Goal: Task Accomplishment & Management: Use online tool/utility

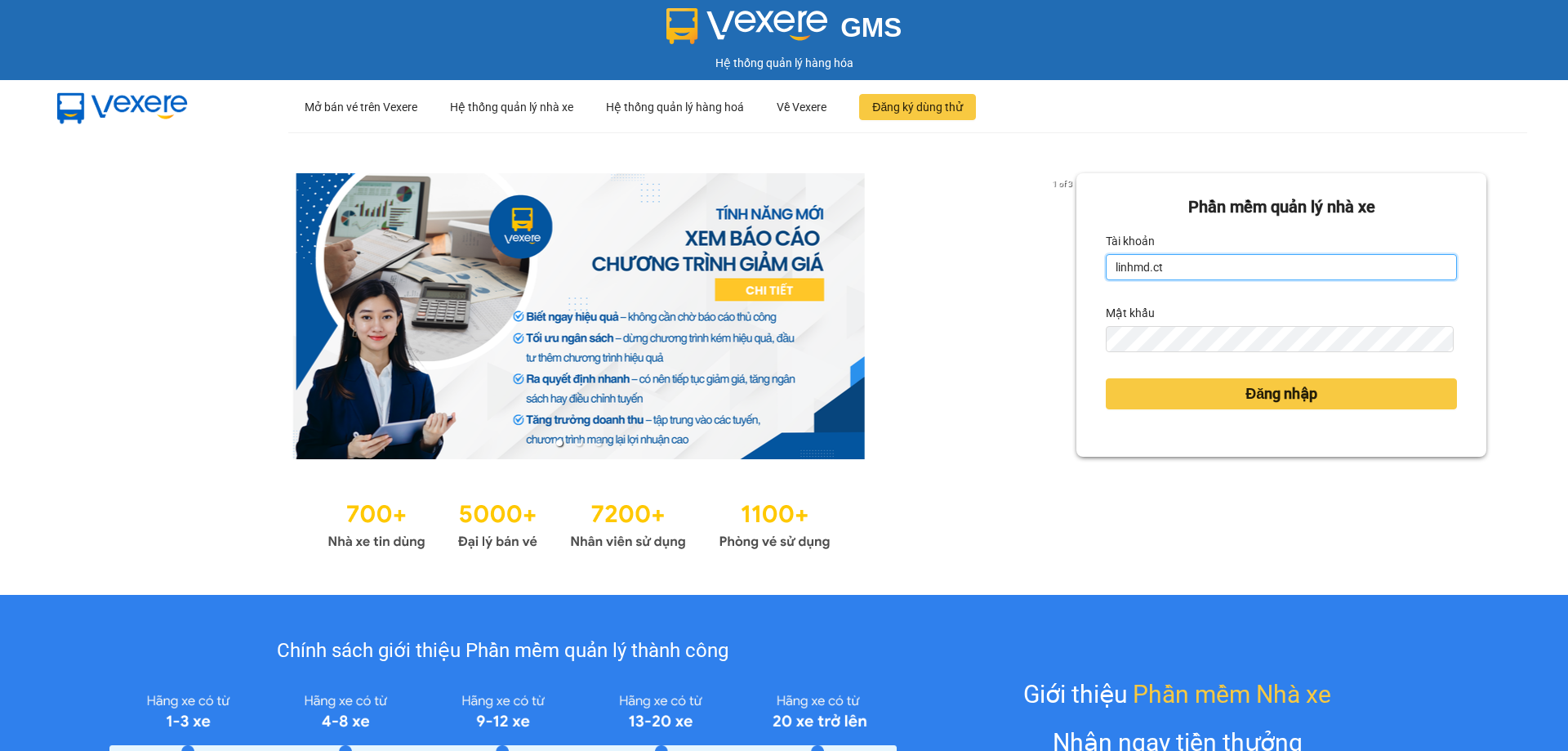
drag, startPoint x: 1196, startPoint y: 268, endPoint x: 880, endPoint y: 255, distance: 316.3
click at [880, 255] on div "1 of 3 Phần mềm quản lý nhà xe Tài khoản linhmd.ct Mật khẩu Đăng nhập" at bounding box center [784, 363] width 1568 height 462
drag, startPoint x: 1157, startPoint y: 268, endPoint x: 1023, endPoint y: 268, distance: 134.0
click at [1025, 268] on div "1 of 3 Phần mềm quản lý nhà xe Tài khoản linhmd.ct Mật khẩu Đăng nhập" at bounding box center [784, 363] width 1568 height 462
drag, startPoint x: 1164, startPoint y: 262, endPoint x: 1101, endPoint y: 262, distance: 63.0
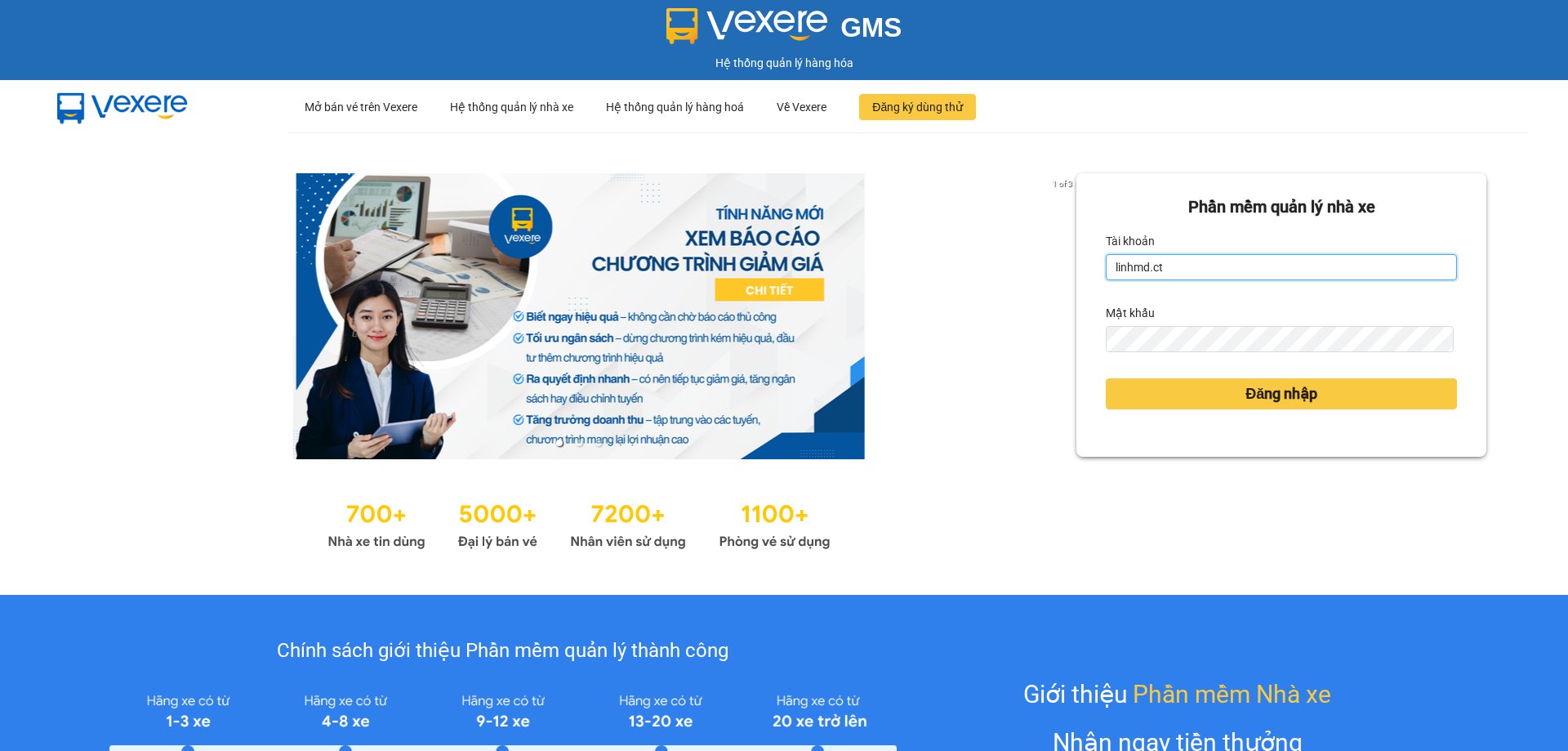
click at [1106, 262] on input "linhmd.ct" at bounding box center [1281, 267] width 351 height 26
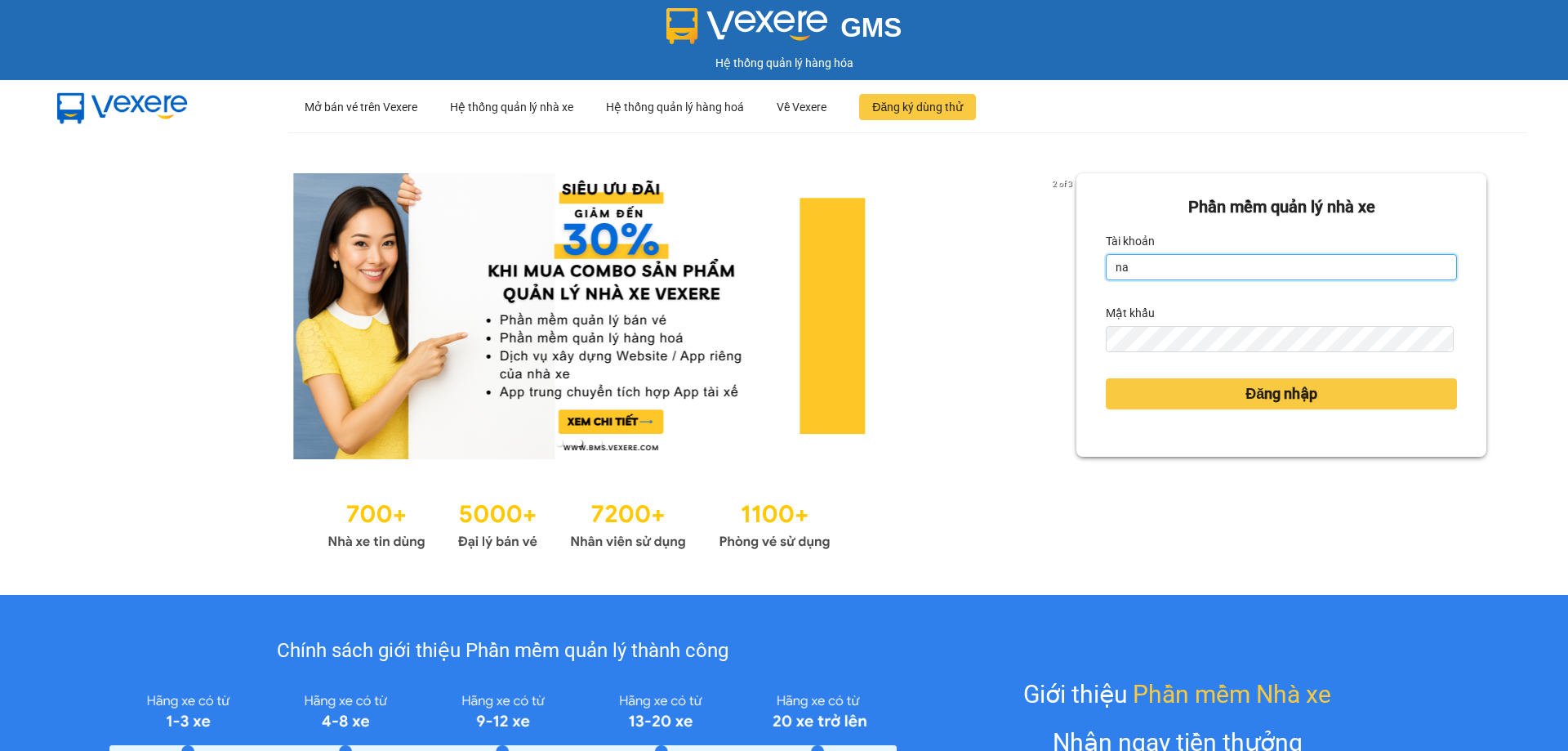
type input "na.ct"
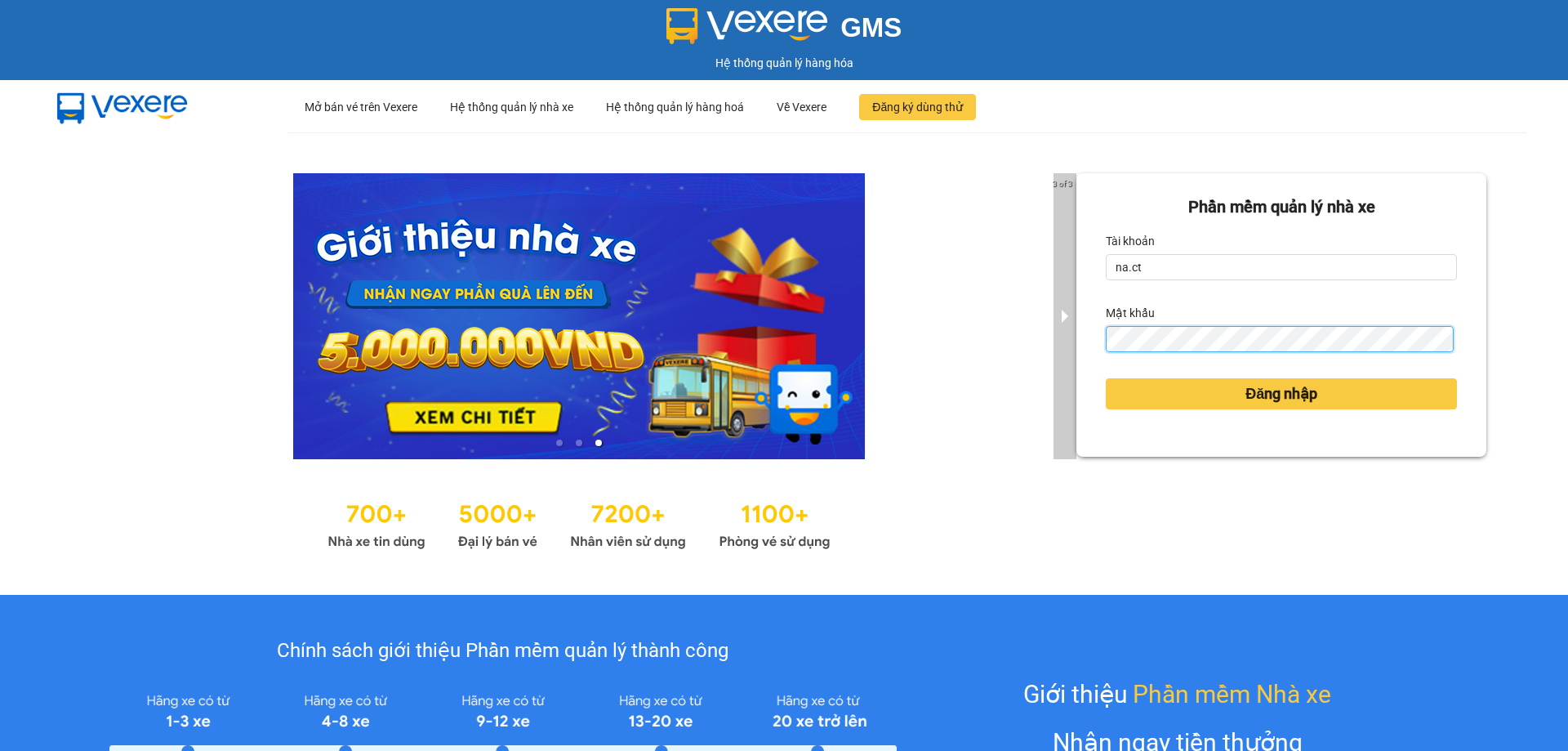
click at [1054, 339] on div "3 of 3 Phần mềm quản lý nhà xe Tài khoản na.ct Mật khẩu Đăng nhập" at bounding box center [784, 363] width 1568 height 462
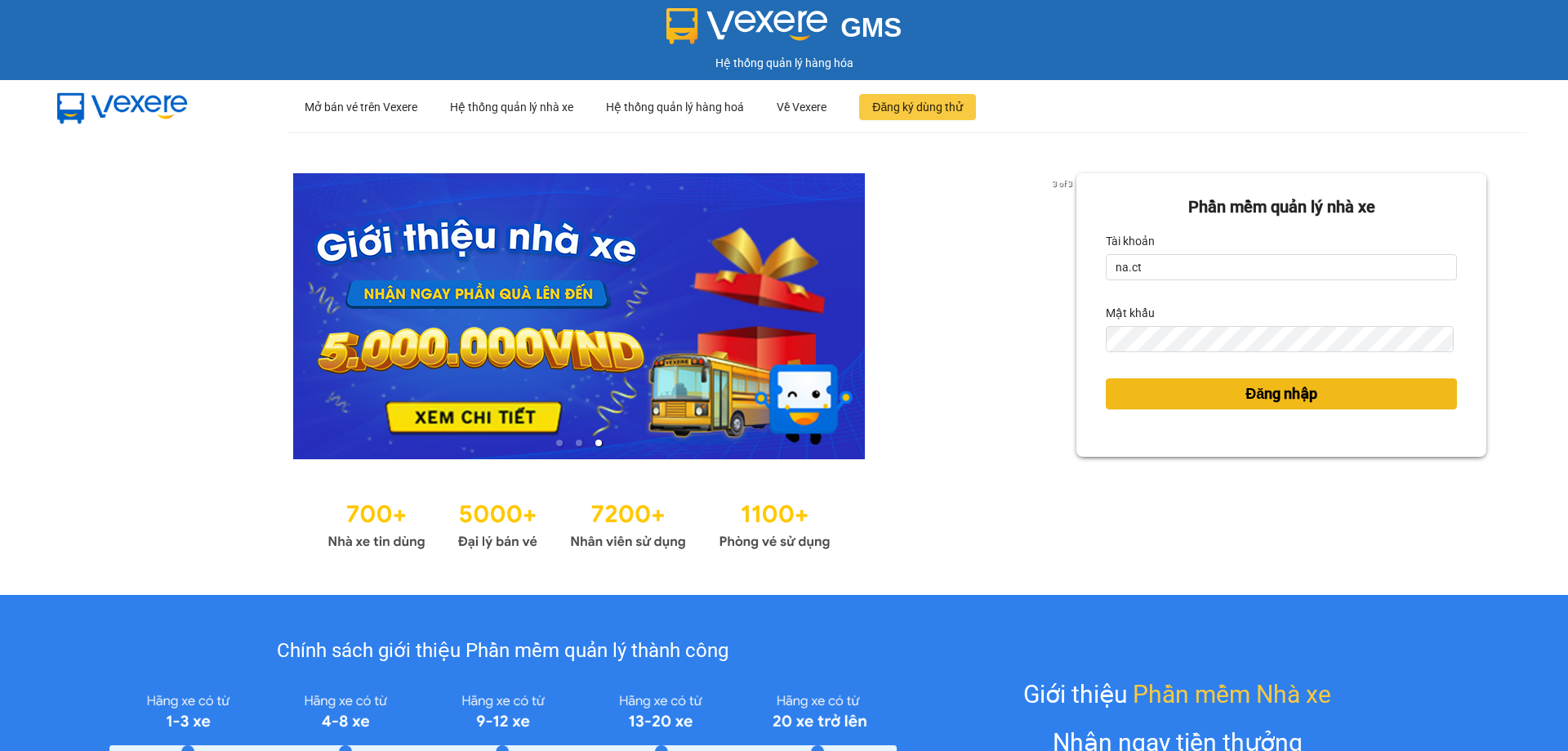
click at [1154, 402] on button "Đăng nhập" at bounding box center [1281, 393] width 351 height 31
click at [1254, 391] on span "Đăng nhập" at bounding box center [1281, 393] width 72 height 23
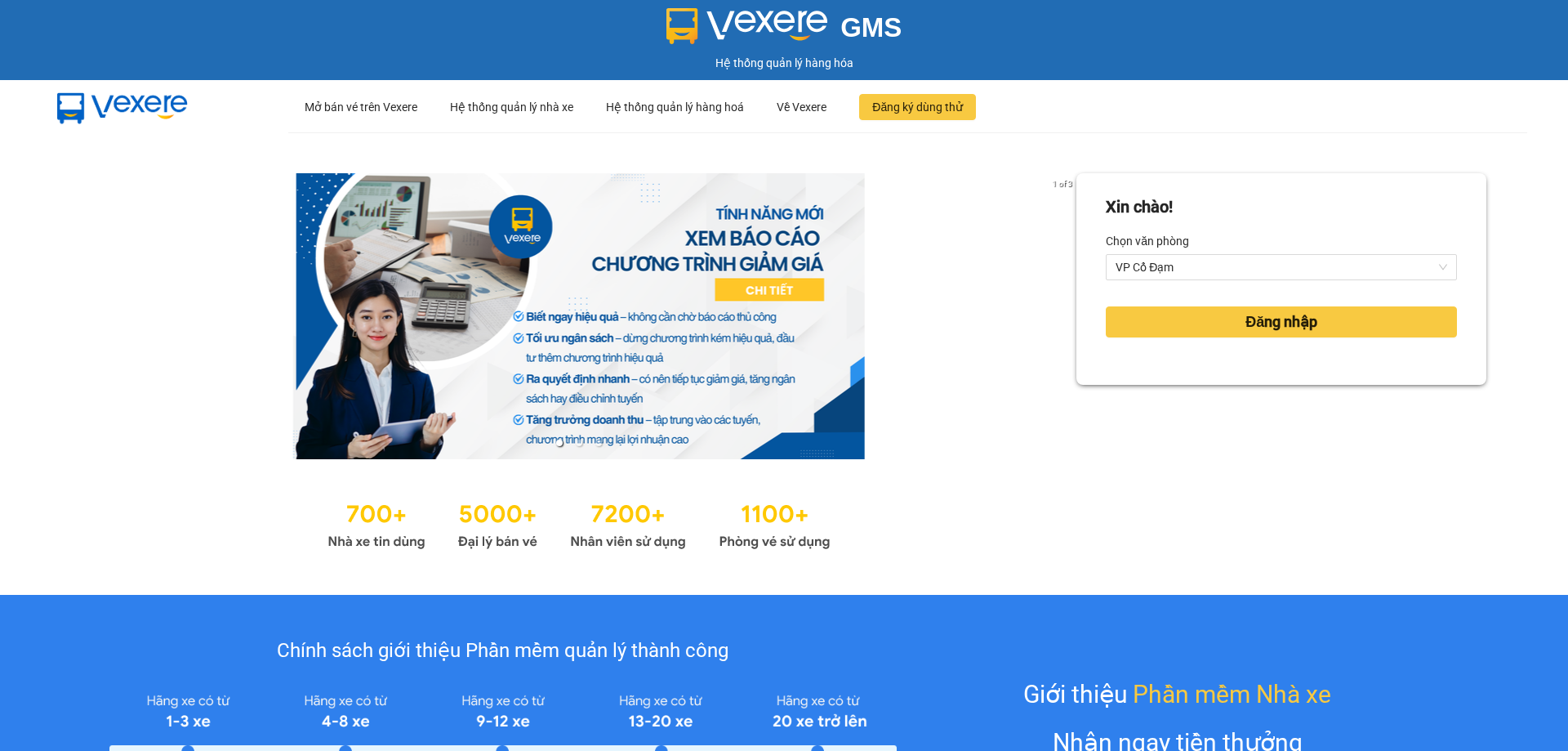
click at [1254, 389] on div "Xin chào! Chọn văn phòng VP Cổ Đạm Đăng nhập" at bounding box center [1281, 363] width 410 height 381
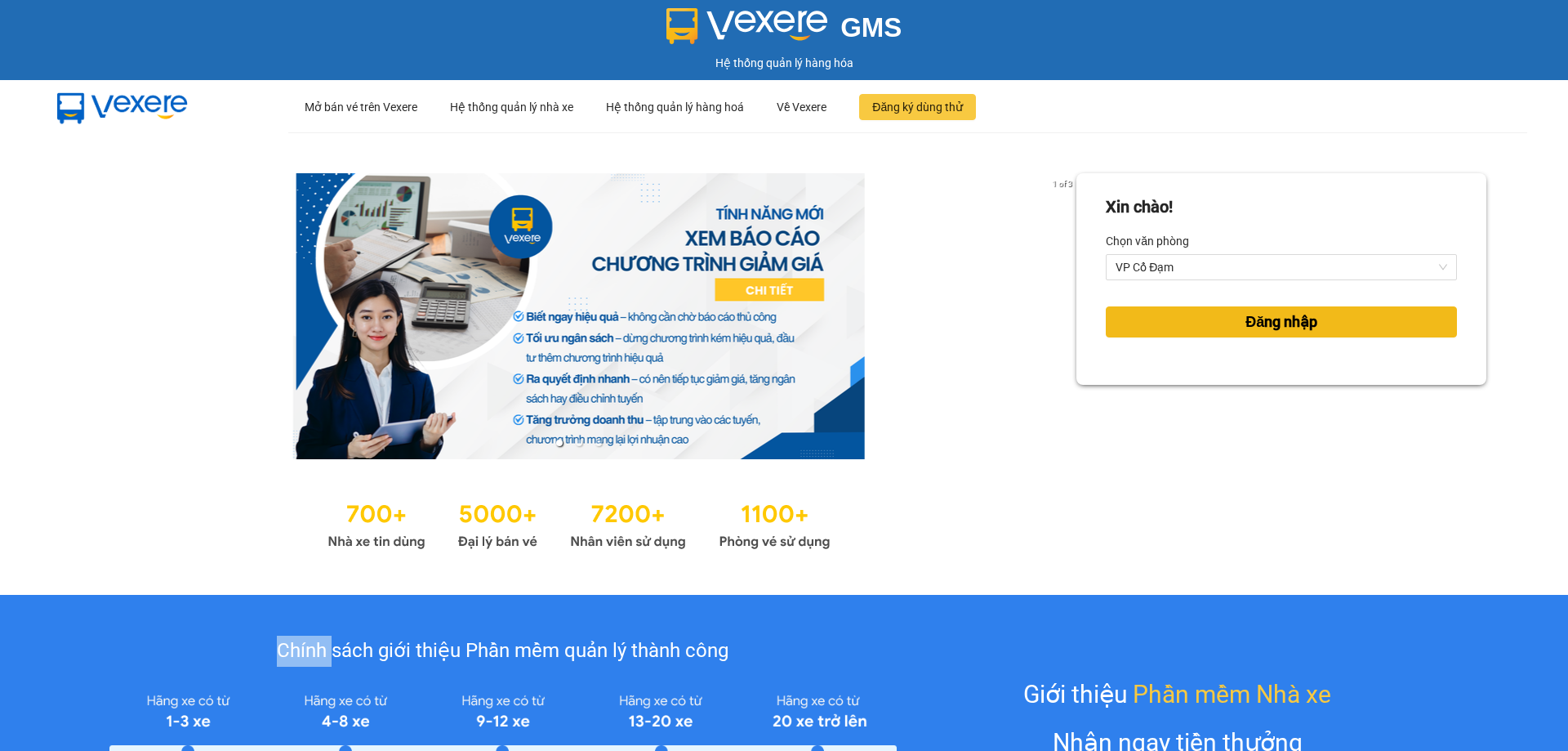
click at [1246, 306] on button "Đăng nhập" at bounding box center [1281, 321] width 351 height 31
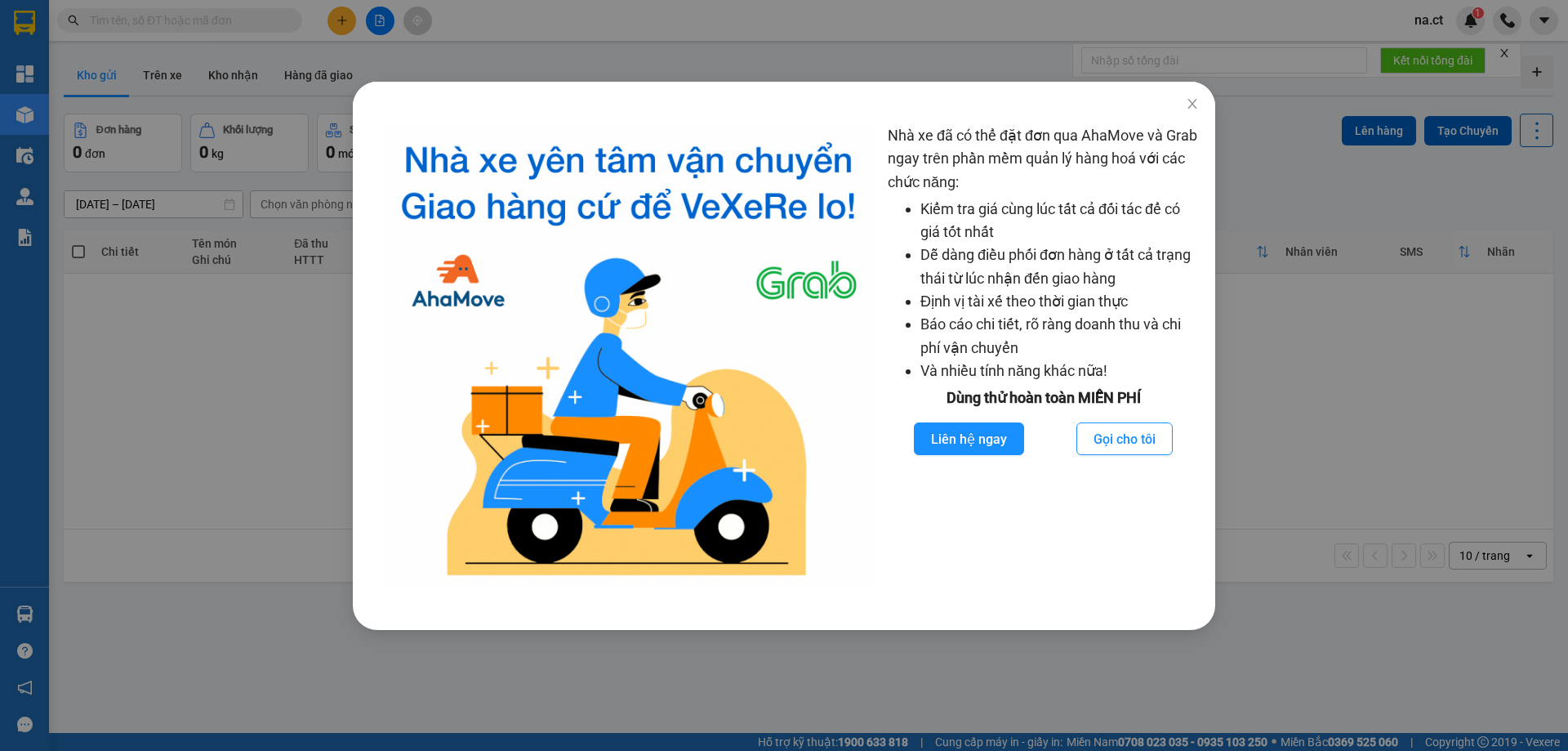
click at [179, 368] on div "Nhà xe đã có thể đặt đơn qua AhaMove và Grab ngay trên phần mềm quản lý hàng ho…" at bounding box center [784, 376] width 1568 height 751
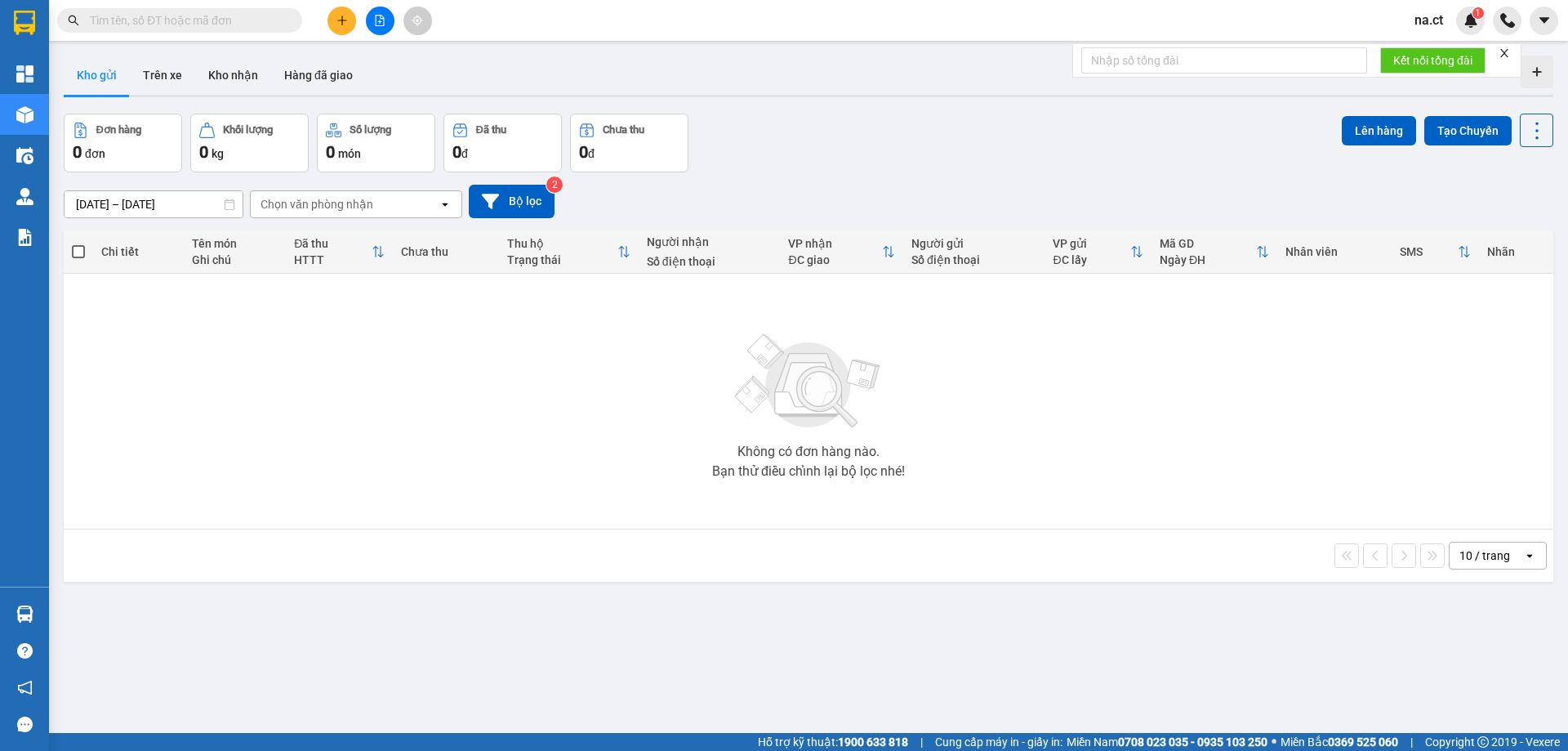
click at [144, 20] on input "text" at bounding box center [186, 20] width 192 height 18
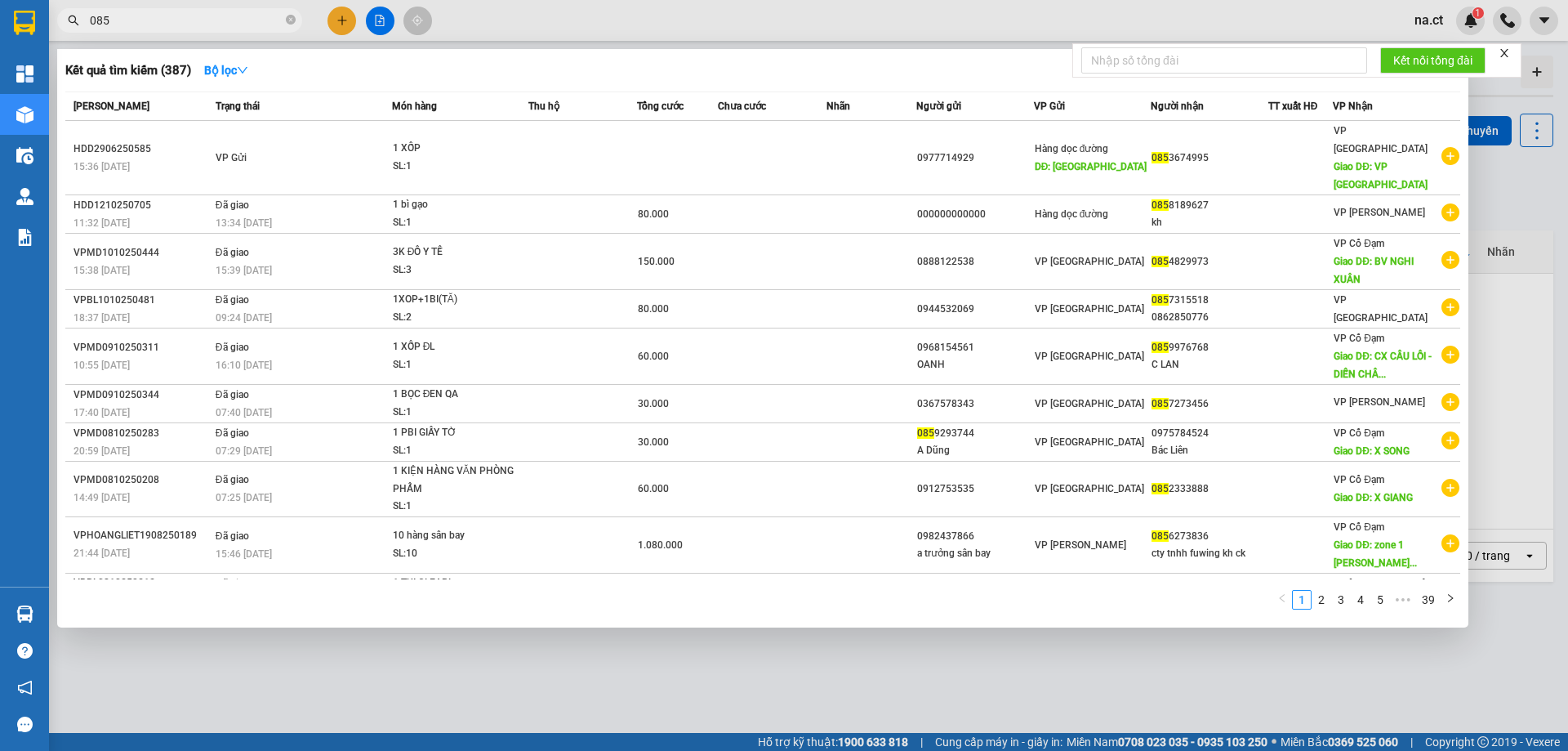
drag, startPoint x: 165, startPoint y: 19, endPoint x: 52, endPoint y: 37, distance: 114.4
click at [52, 35] on div "Kết quả tìm kiếm ( 387 ) Bộ lọc Mã ĐH Trạng thái Món hàng Thu hộ Tổng cước Chưa…" at bounding box center [159, 21] width 319 height 28
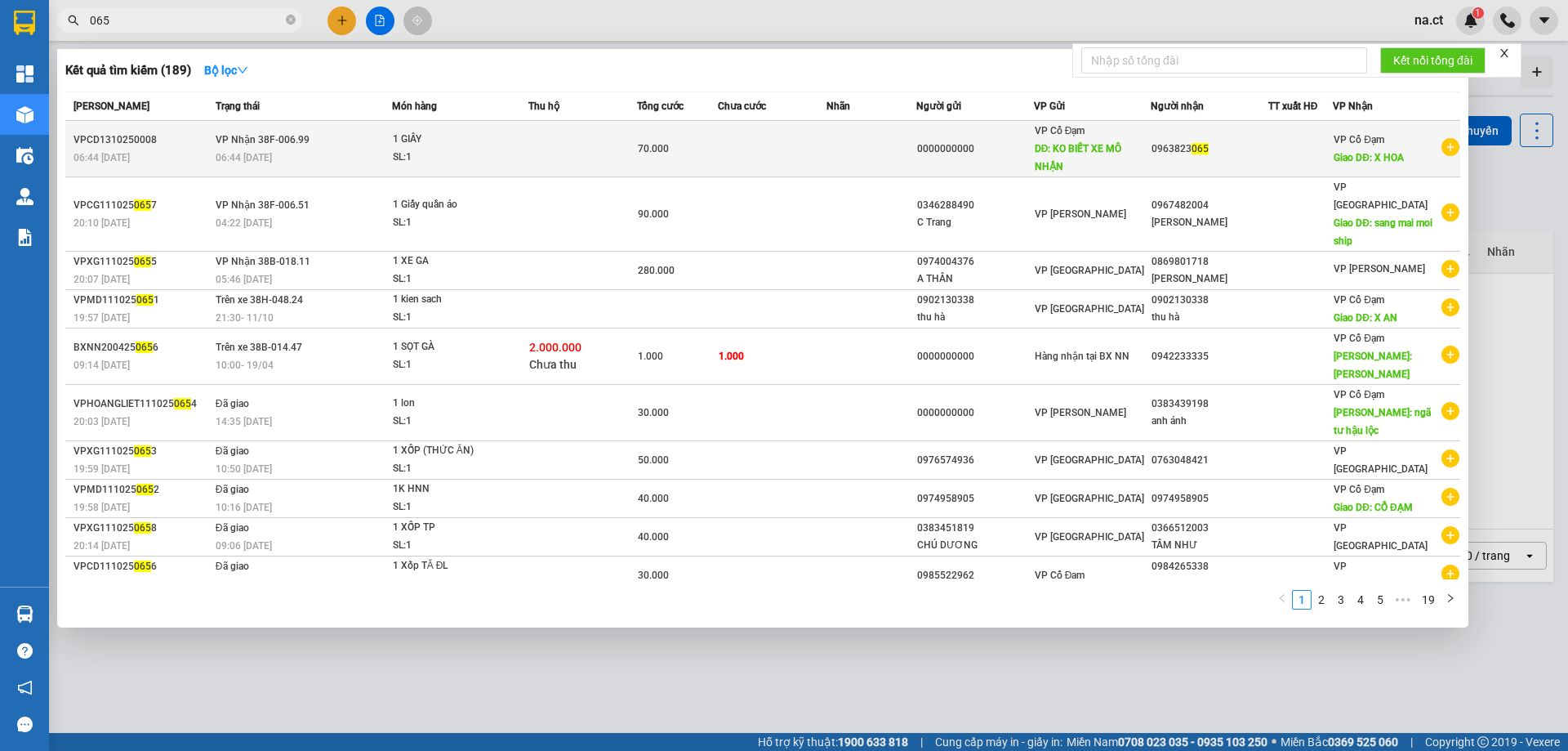
type input "065"
click at [548, 148] on td at bounding box center [582, 149] width 108 height 56
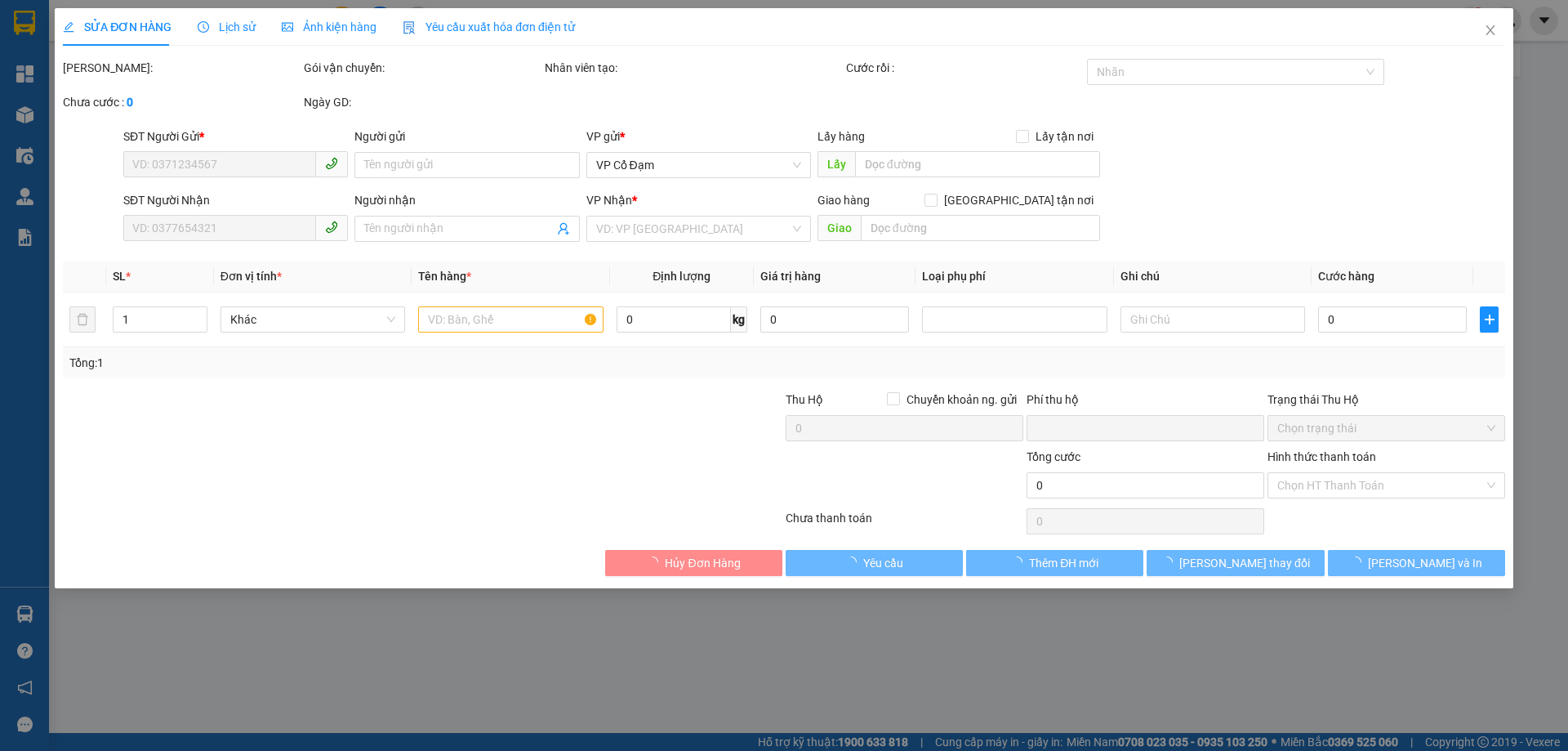
type input "0000000000"
type input "KO BIẾT XE MÔ NHẬN"
type input "0963823065"
type input "X HOA"
type input "0"
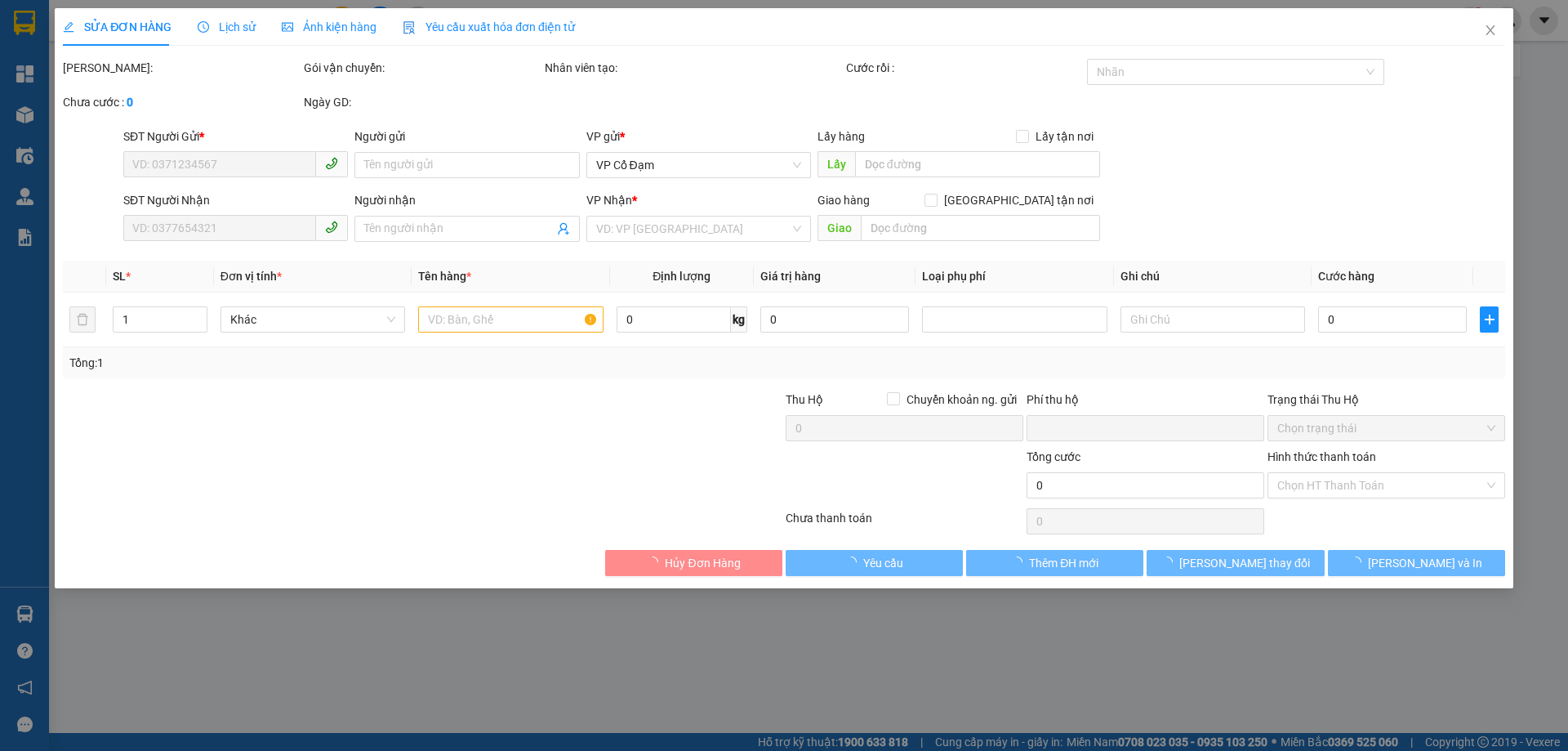
type input "70.000"
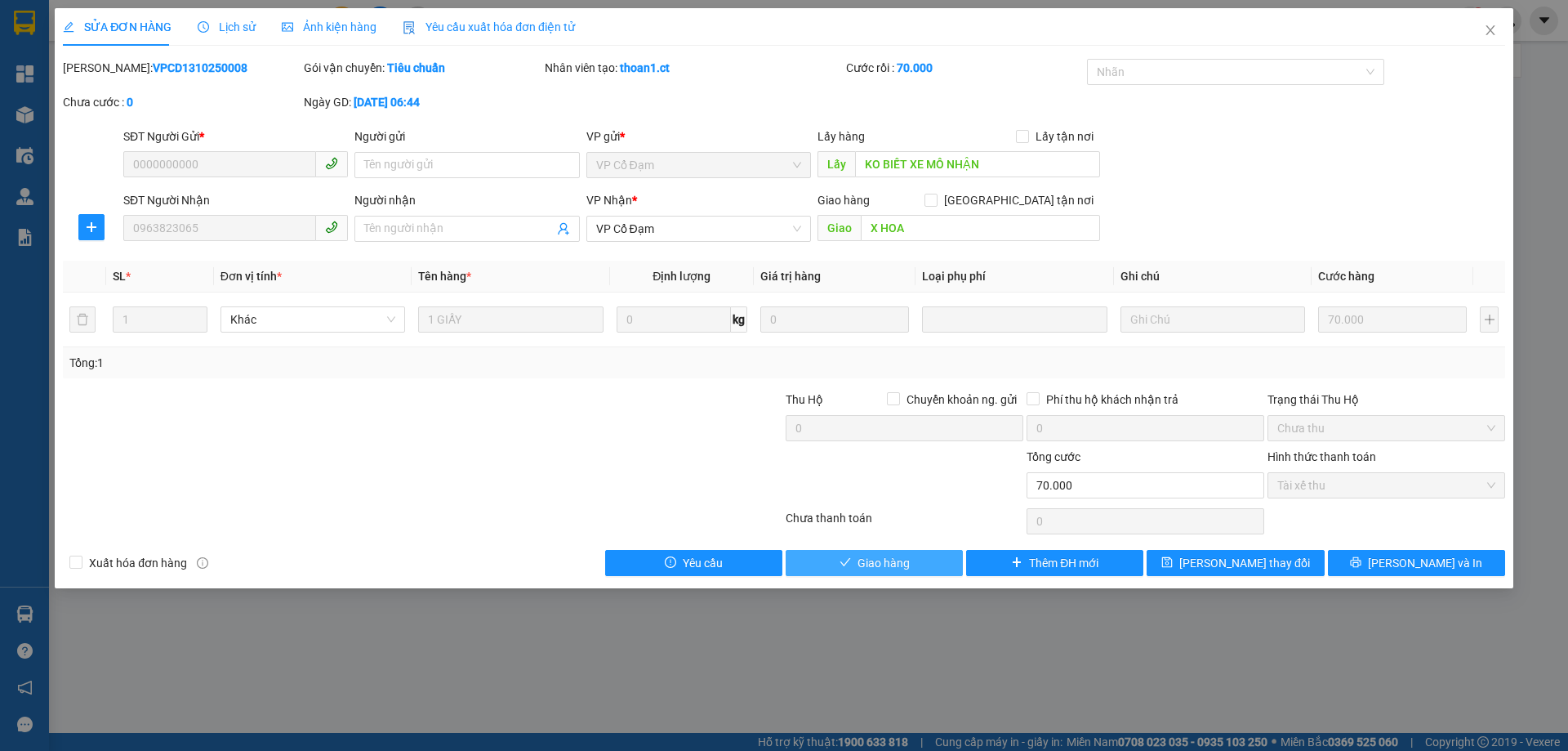
click at [896, 571] on span "Giao hàng" at bounding box center [883, 562] width 53 height 18
